Goal: Download file/media

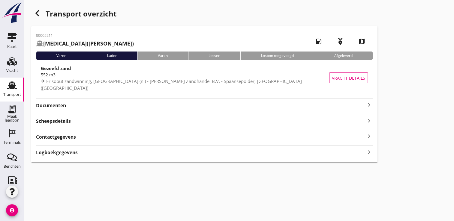
click at [368, 104] on icon "keyboard_arrow_right" at bounding box center [368, 104] width 7 height 7
click at [367, 106] on icon "keyboard_arrow_right" at bounding box center [368, 104] width 7 height 7
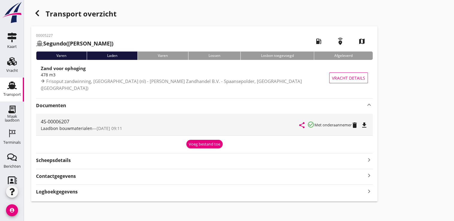
click at [368, 124] on icon "file_download" at bounding box center [363, 125] width 7 height 7
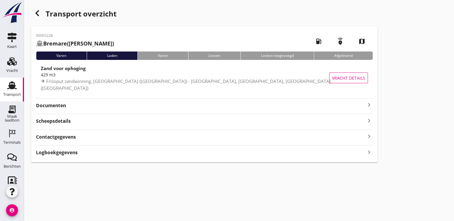
click at [342, 97] on div "00005228 Bremare (Lex Volker) local_gas_station emergency_share map Varen Laden…" at bounding box center [204, 94] width 346 height 136
drag, startPoint x: 342, startPoint y: 97, endPoint x: 352, endPoint y: 119, distance: 24.5
click at [349, 110] on div "00005228 Bremare (Lex Volker) local_gas_station emergency_share map Varen Laden…" at bounding box center [204, 94] width 346 height 136
click at [367, 106] on icon "keyboard_arrow_right" at bounding box center [368, 104] width 7 height 7
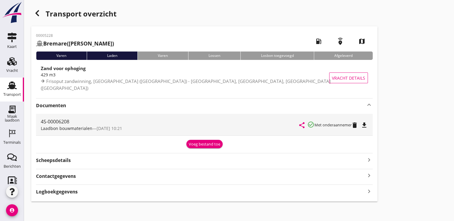
click at [365, 124] on icon "file_download" at bounding box center [363, 125] width 7 height 7
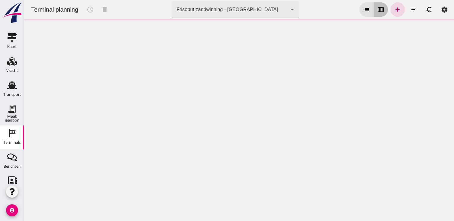
click at [378, 7] on icon "calendar_view_week" at bounding box center [380, 9] width 7 height 7
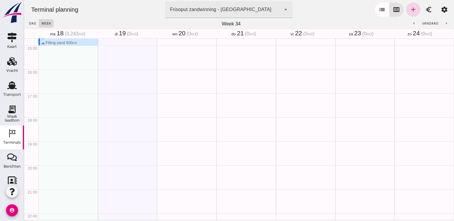
scroll to position [354, 0]
drag, startPoint x: 458, startPoint y: 221, endPoint x: 457, endPoint y: 200, distance: 21.6
click at [453, 219] on html "De gegevens worden opgehaald. Terminals Terminals Berichten Berichten Relatie R…" at bounding box center [227, 110] width 454 height 221
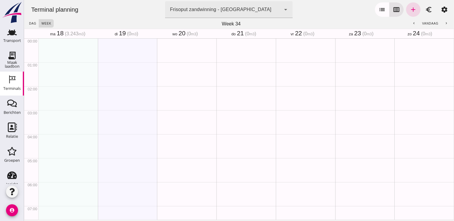
scroll to position [62, 0]
